Goal: Task Accomplishment & Management: Use online tool/utility

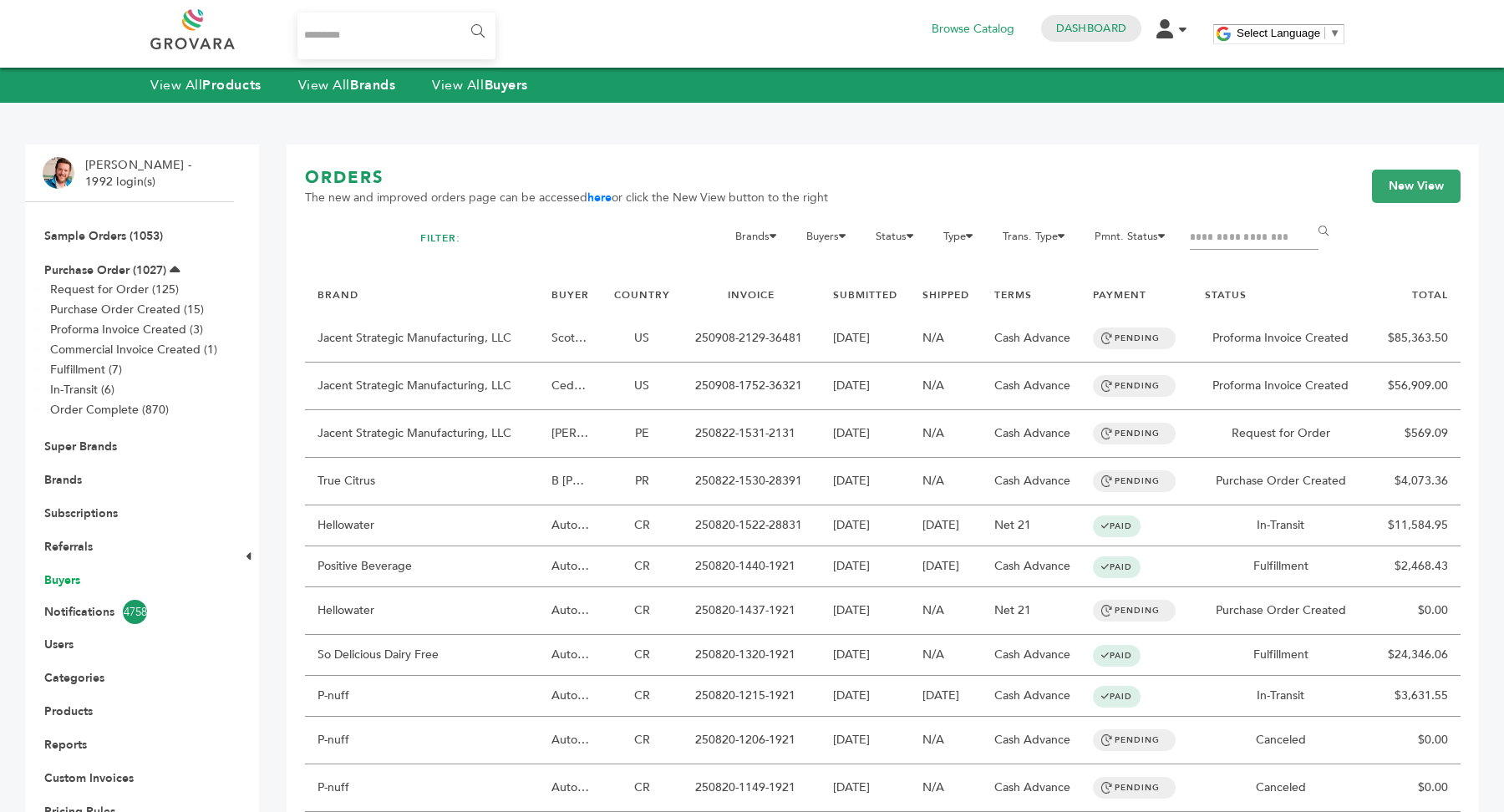
click at [60, 578] on link "Buyers" at bounding box center [62, 580] width 36 height 15
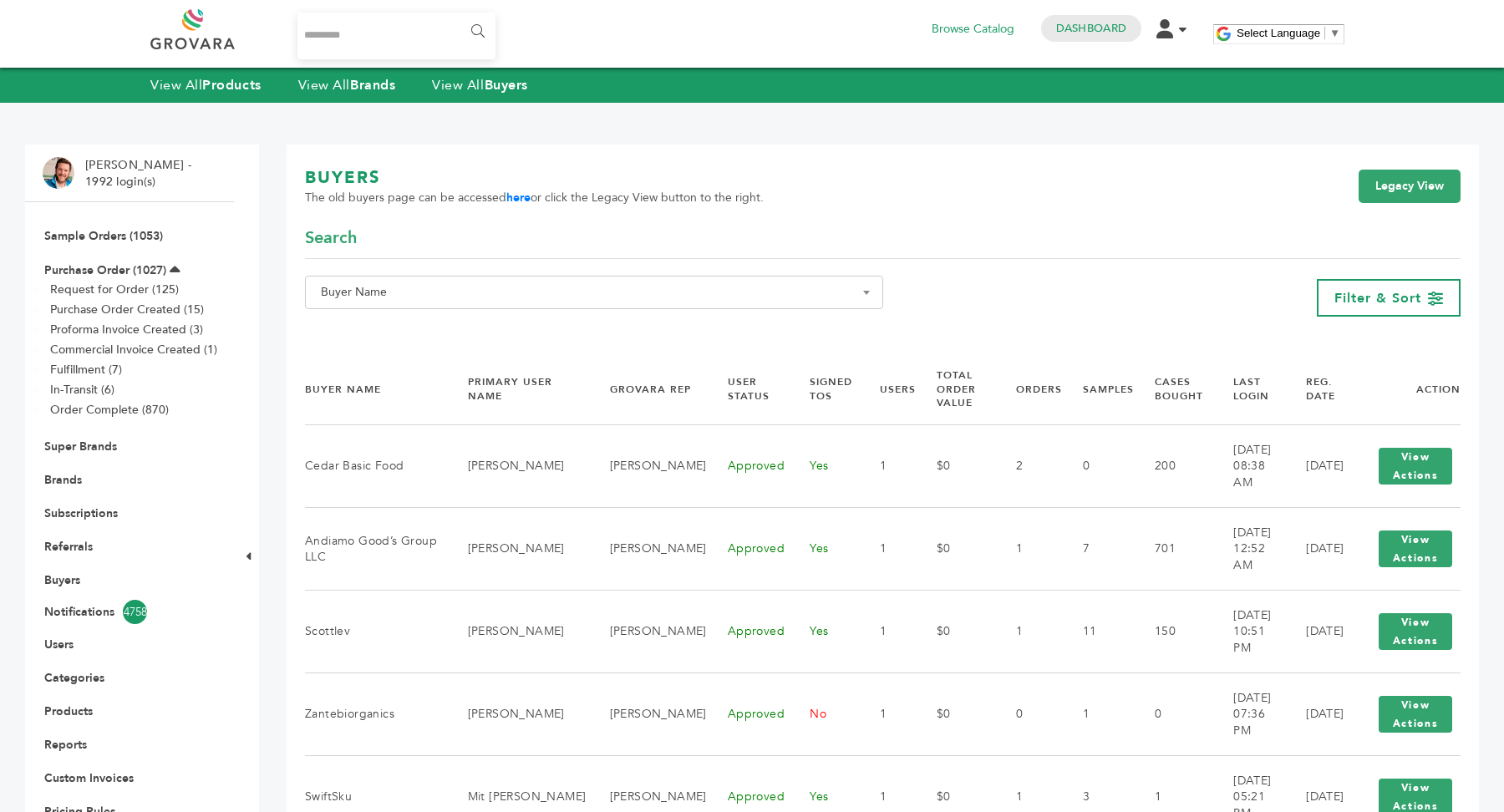
click at [441, 298] on span "Buyer Name" at bounding box center [594, 292] width 560 height 23
click at [435, 323] on input "Search" at bounding box center [594, 323] width 570 height 21
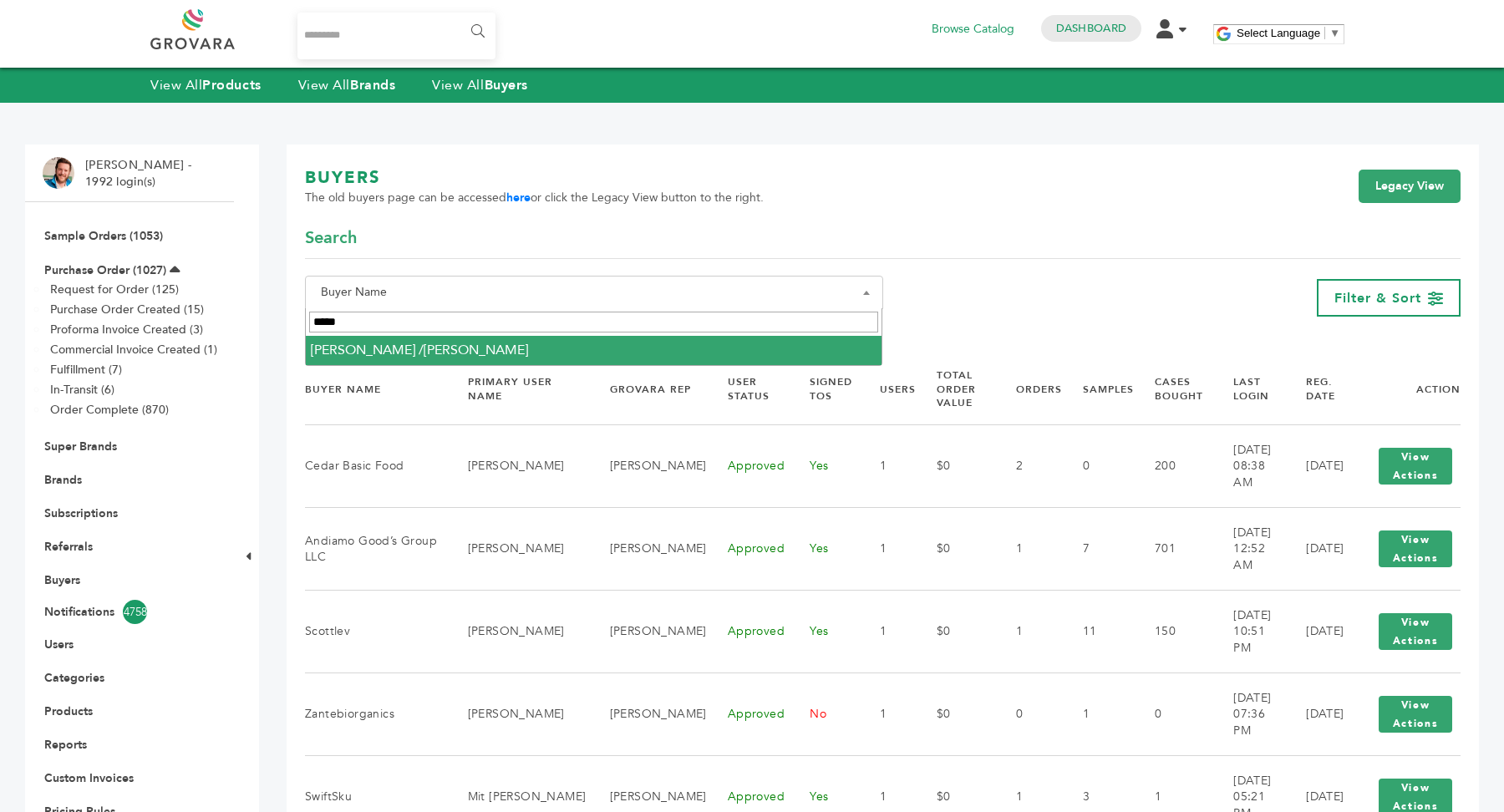
type input "*****"
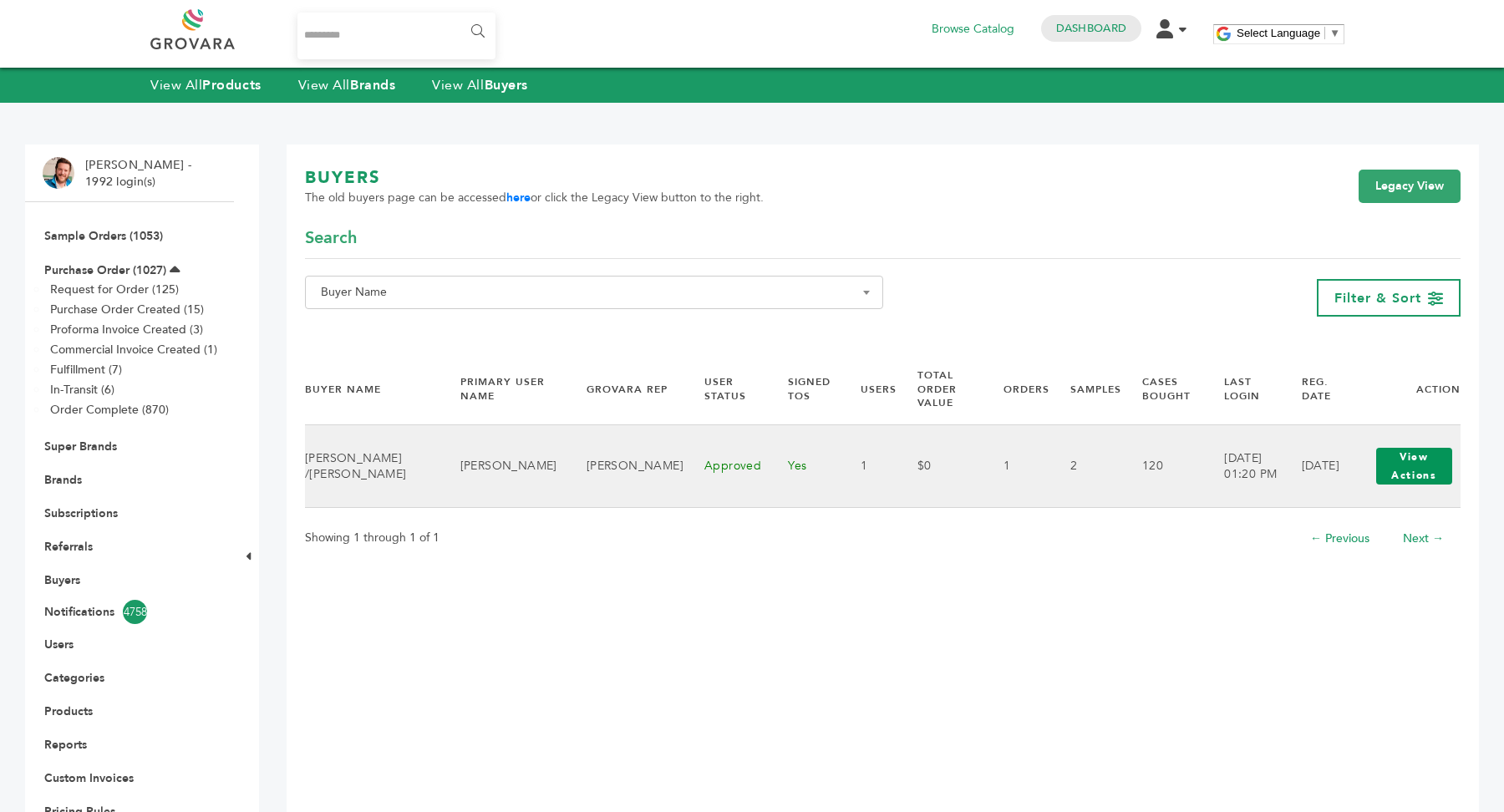
click at [1403, 452] on button "View Actions" at bounding box center [1414, 466] width 76 height 37
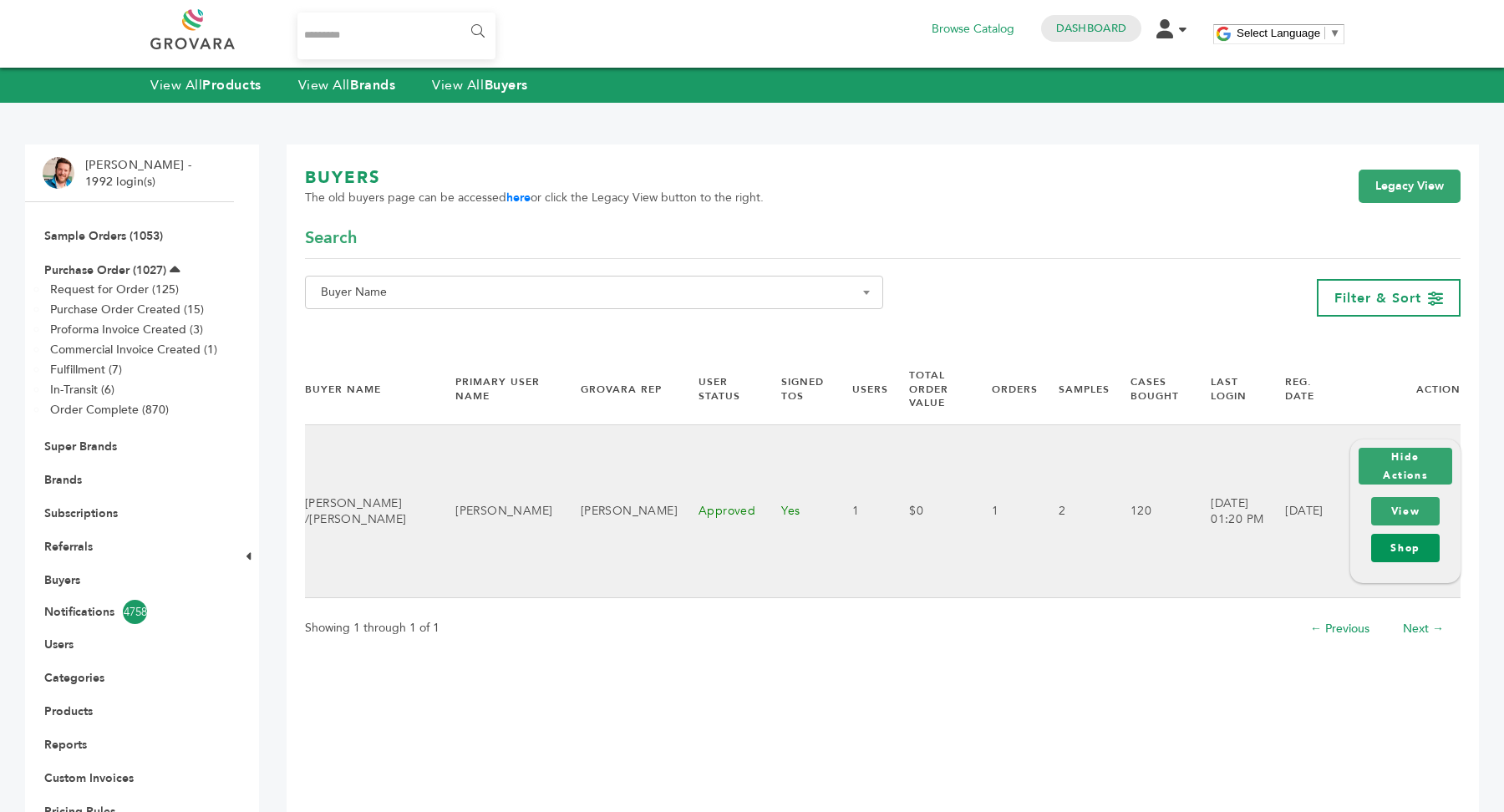
click at [1418, 551] on link "Shop" at bounding box center [1405, 547] width 68 height 28
